Goal: Task Accomplishment & Management: Use online tool/utility

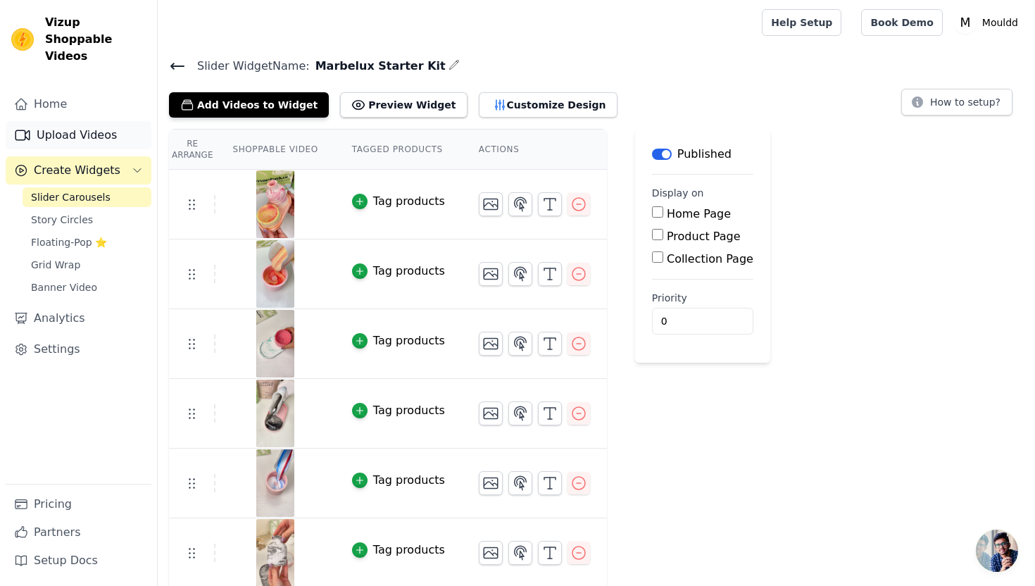
click at [111, 125] on link "Upload Videos" at bounding box center [79, 135] width 146 height 28
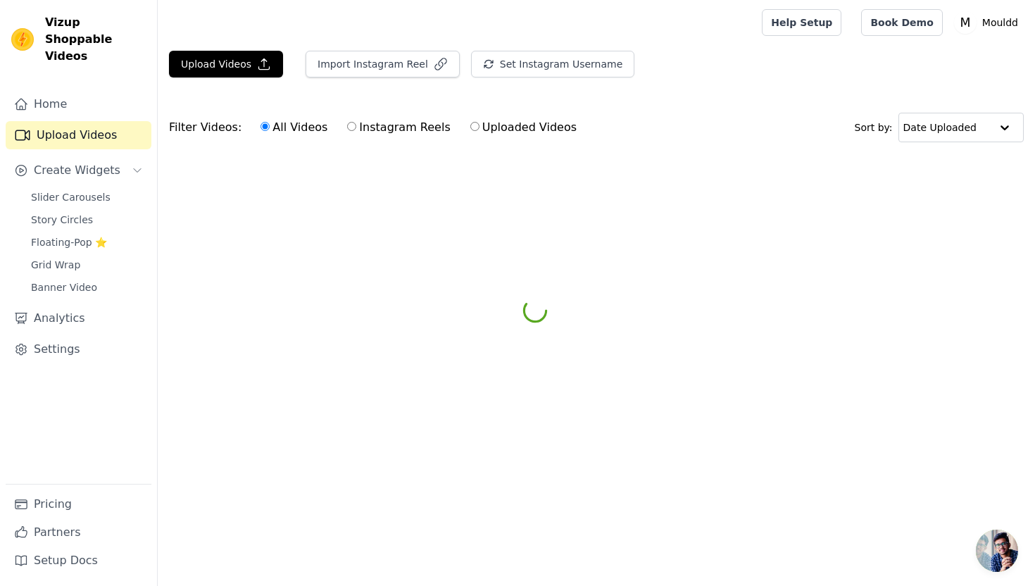
click at [265, 78] on div "Upload Videos Import Instagram Reel Set Instagram Username Import Latest IG Ree…" at bounding box center [596, 70] width 877 height 38
click at [261, 66] on icon "button" at bounding box center [264, 64] width 11 height 11
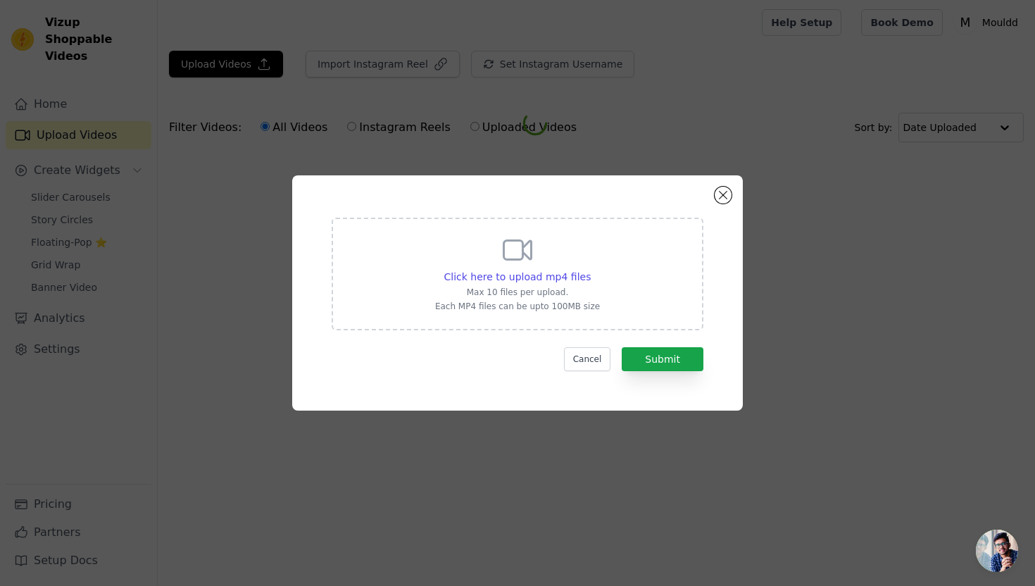
click at [399, 249] on div "Click here to upload mp4 files Max 10 files per upload. Each MP4 files can be u…" at bounding box center [518, 274] width 372 height 113
click at [590, 269] on input "Click here to upload mp4 files Max 10 files per upload. Each MP4 files can be u…" at bounding box center [590, 269] width 1 height 1
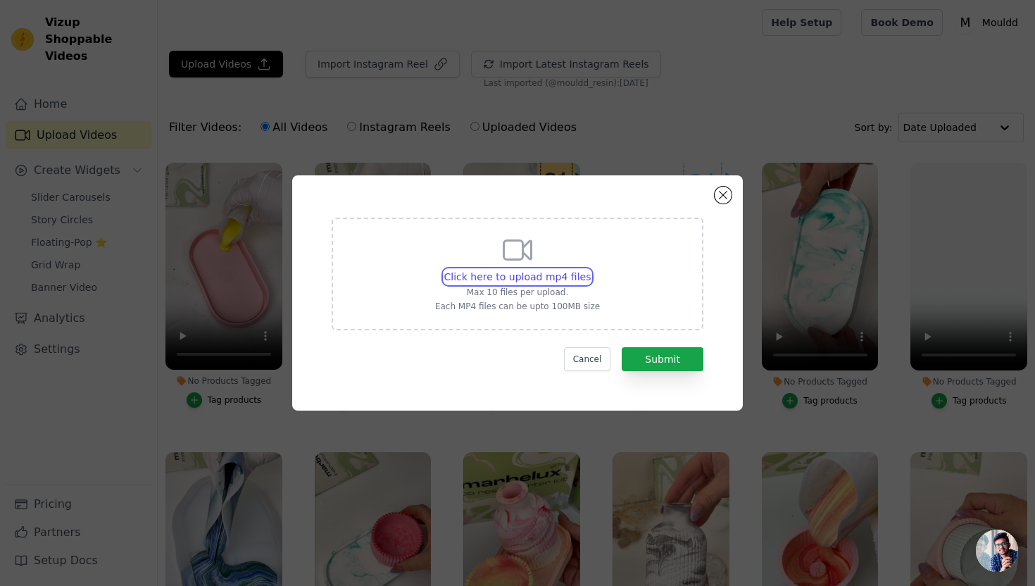
type input "C:\fakepath\[DOMAIN_NAME]_AQNmEUwOoSmdxATvGioiLdNPaN3tDIY0uh2XCYc0XIt8Y2FlIgtBP…"
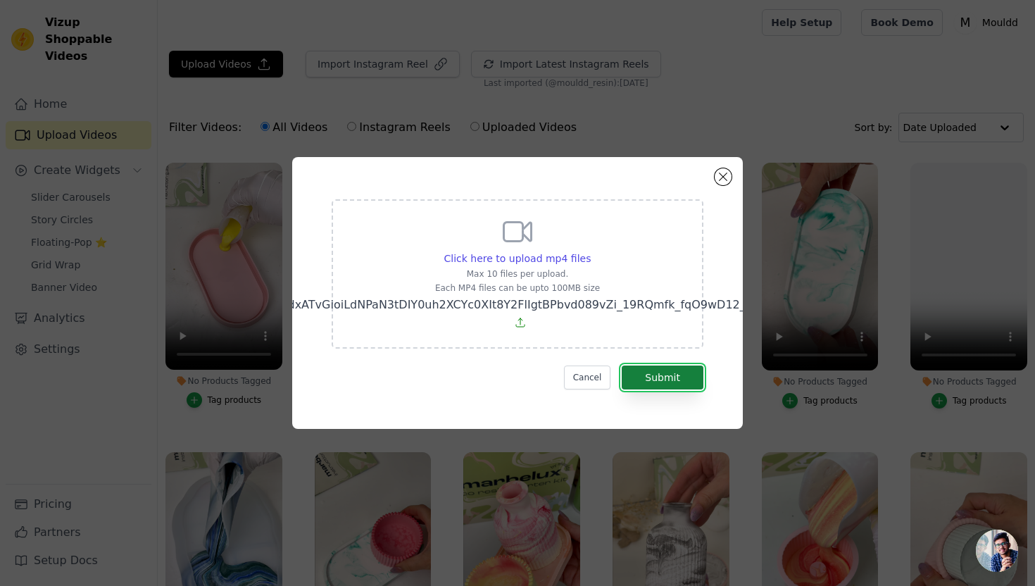
click at [681, 375] on button "Submit" at bounding box center [663, 377] width 82 height 24
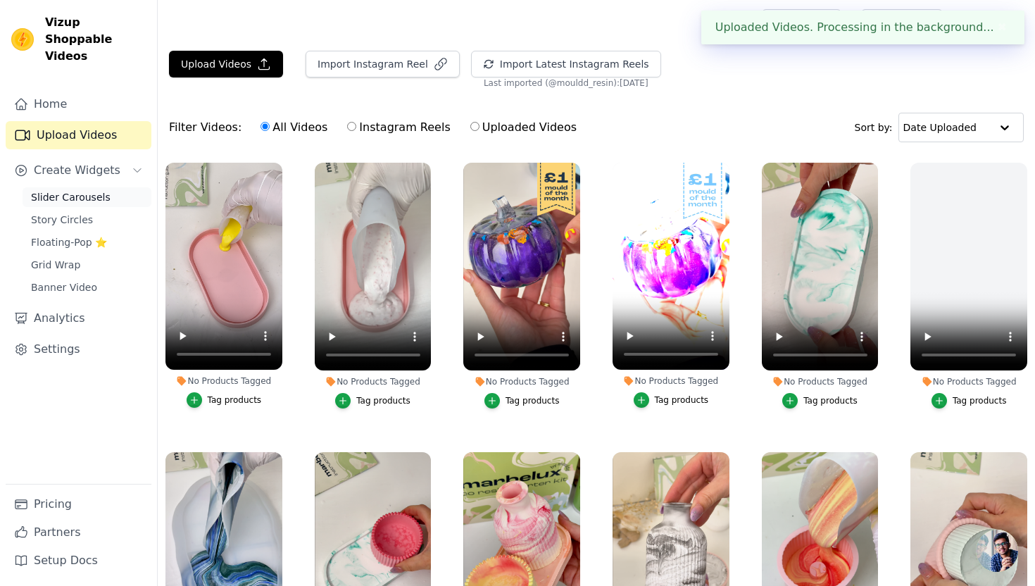
click at [115, 187] on link "Slider Carousels" at bounding box center [87, 197] width 129 height 20
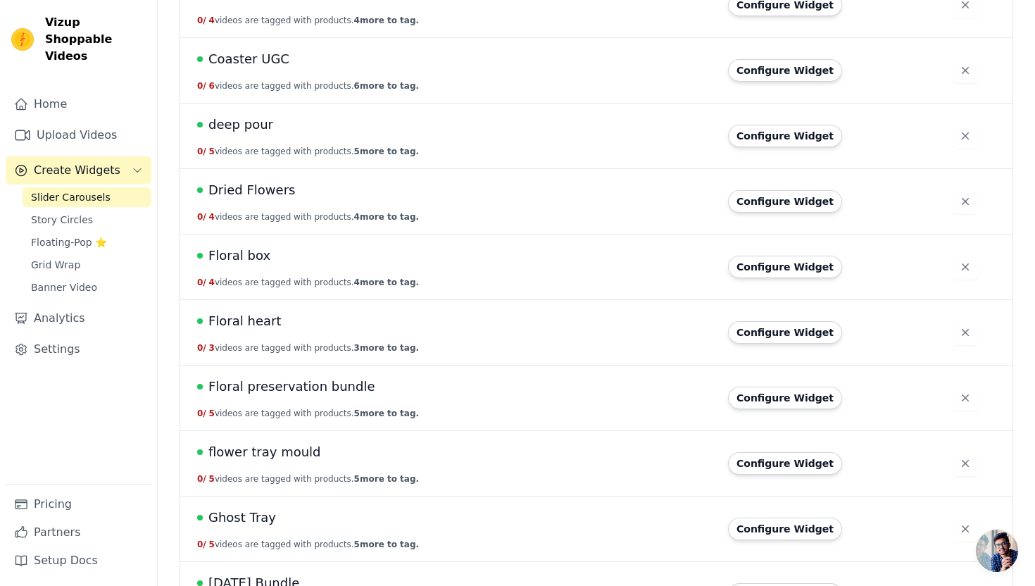
scroll to position [1120, 0]
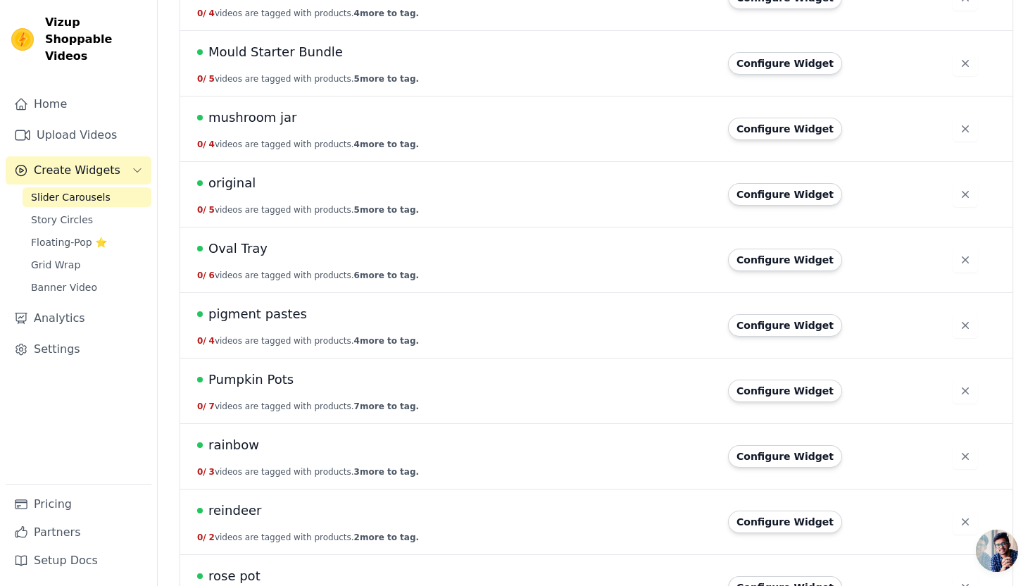
scroll to position [2574, 0]
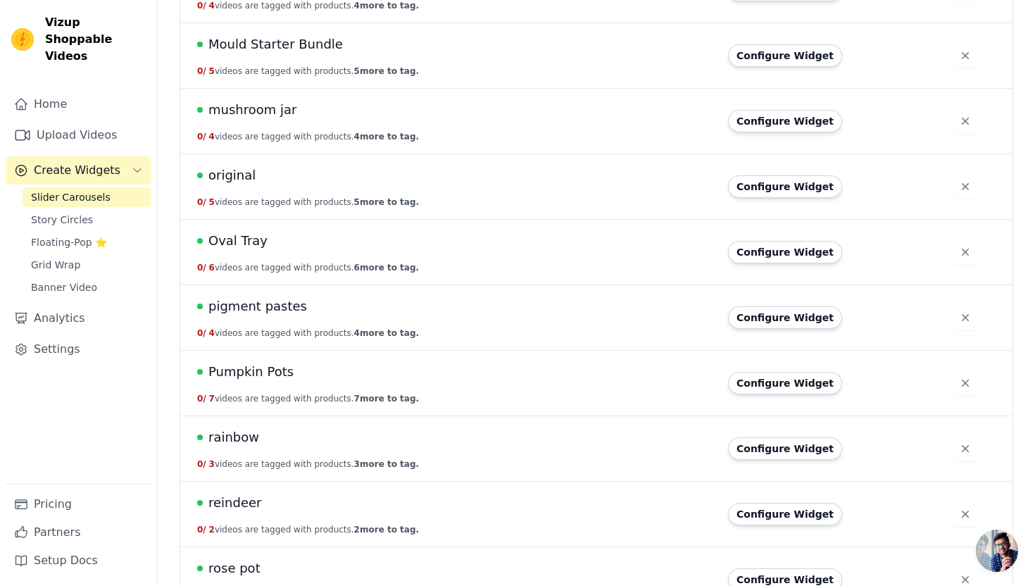
click at [273, 367] on span "Pumpkin Pots" at bounding box center [250, 372] width 85 height 20
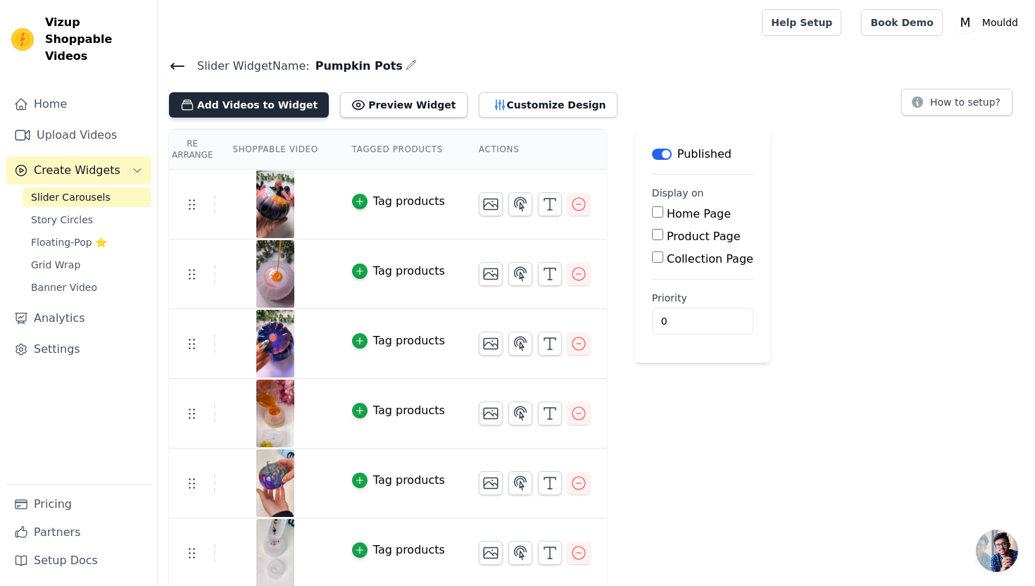
click at [280, 98] on button "Add Videos to Widget" at bounding box center [249, 104] width 160 height 25
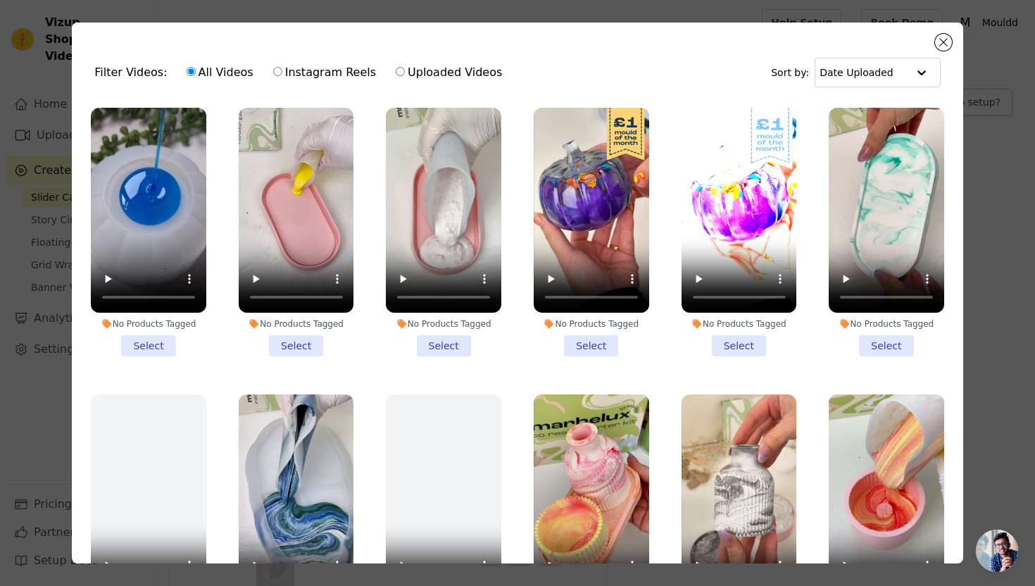
click at [161, 337] on li "No Products Tagged Select" at bounding box center [148, 232] width 115 height 249
click at [0, 0] on input "No Products Tagged Select" at bounding box center [0, 0] width 0 height 0
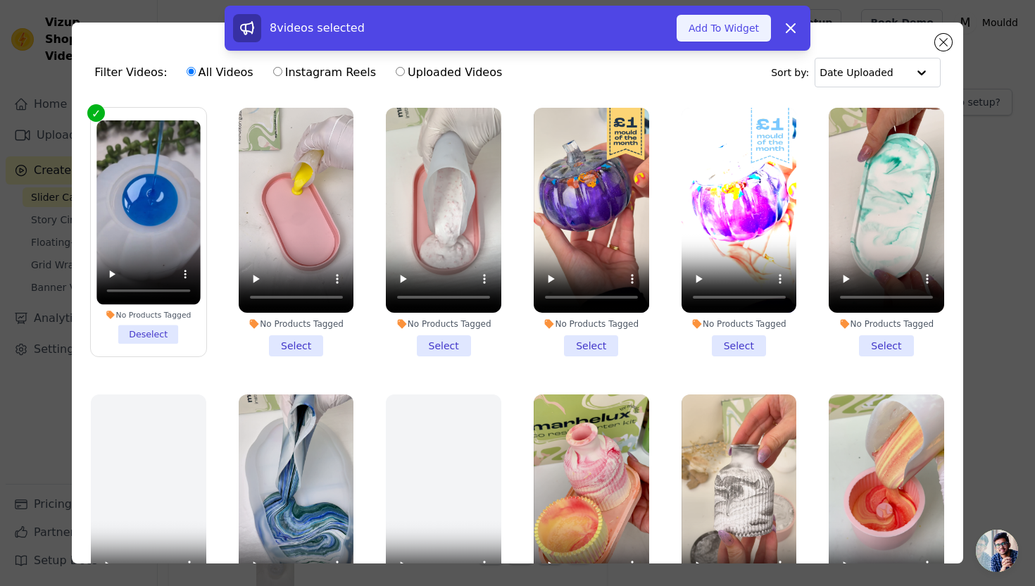
click at [696, 32] on button "Add To Widget" at bounding box center [724, 28] width 94 height 27
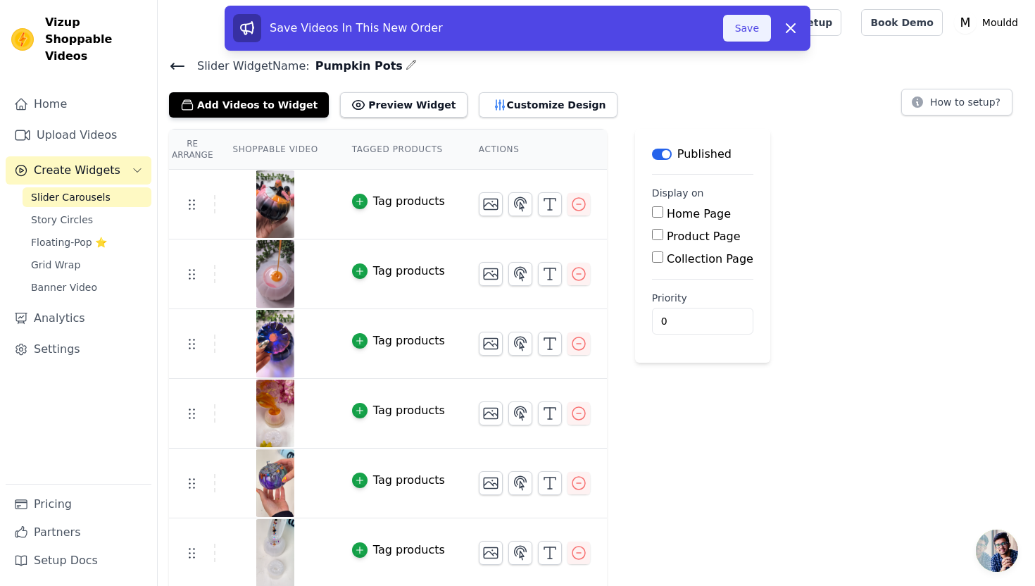
click at [739, 27] on button "Save" at bounding box center [747, 28] width 48 height 27
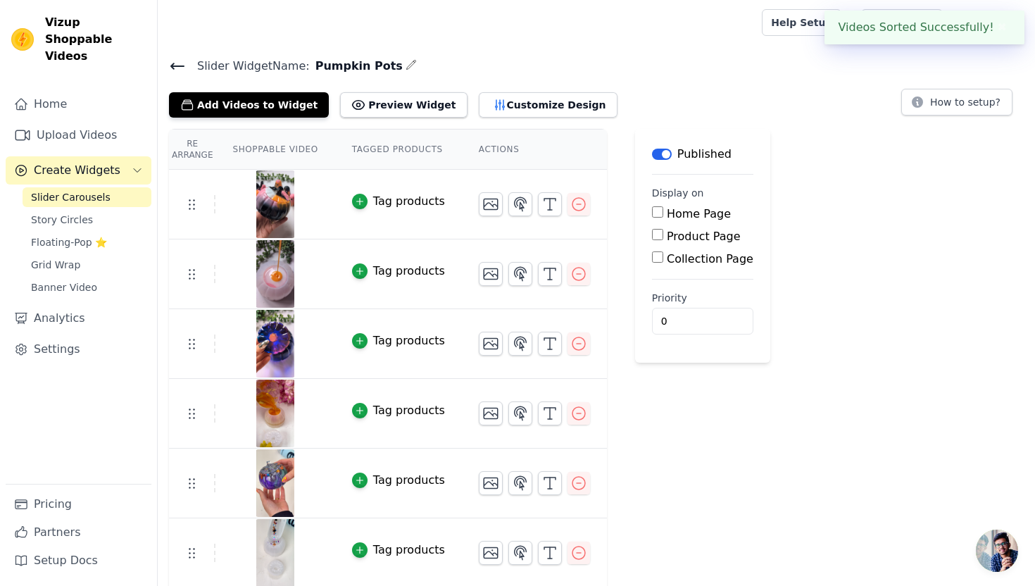
scroll to position [141, 0]
